Goal: Information Seeking & Learning: Learn about a topic

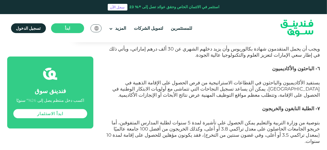
scroll to position [703, 0]
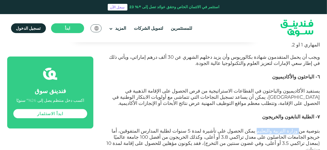
drag, startPoint x: 302, startPoint y: 65, endPoint x: 269, endPoint y: 66, distance: 32.5
click at [269, 128] on span "بتوصية من وزارة التربية والتعليم يمكن الحصول على تأشيرة لمدة 5 سنوات لطلبة المد…" at bounding box center [213, 140] width 213 height 24
click at [229, 128] on p "بتوصية من وزارة التربية والتعليم يمكن الحصول على تأشيرة لمدة 5 سنوات لطلبة المد…" at bounding box center [212, 143] width 215 height 31
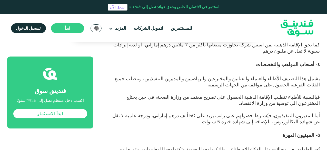
scroll to position [574, 0]
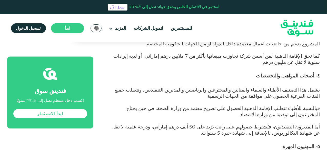
drag, startPoint x: 322, startPoint y: 102, endPoint x: 248, endPoint y: 104, distance: 74.8
drag, startPoint x: 274, startPoint y: 108, endPoint x: 240, endPoint y: 108, distance: 33.3
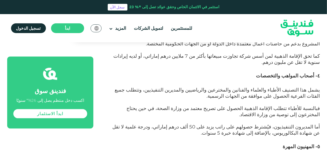
drag, startPoint x: 263, startPoint y: 121, endPoint x: 174, endPoint y: 122, distance: 88.9
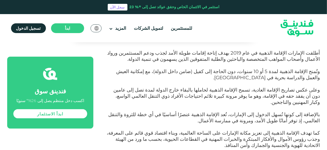
scroll to position [293, 0]
